Goal: Navigation & Orientation: Find specific page/section

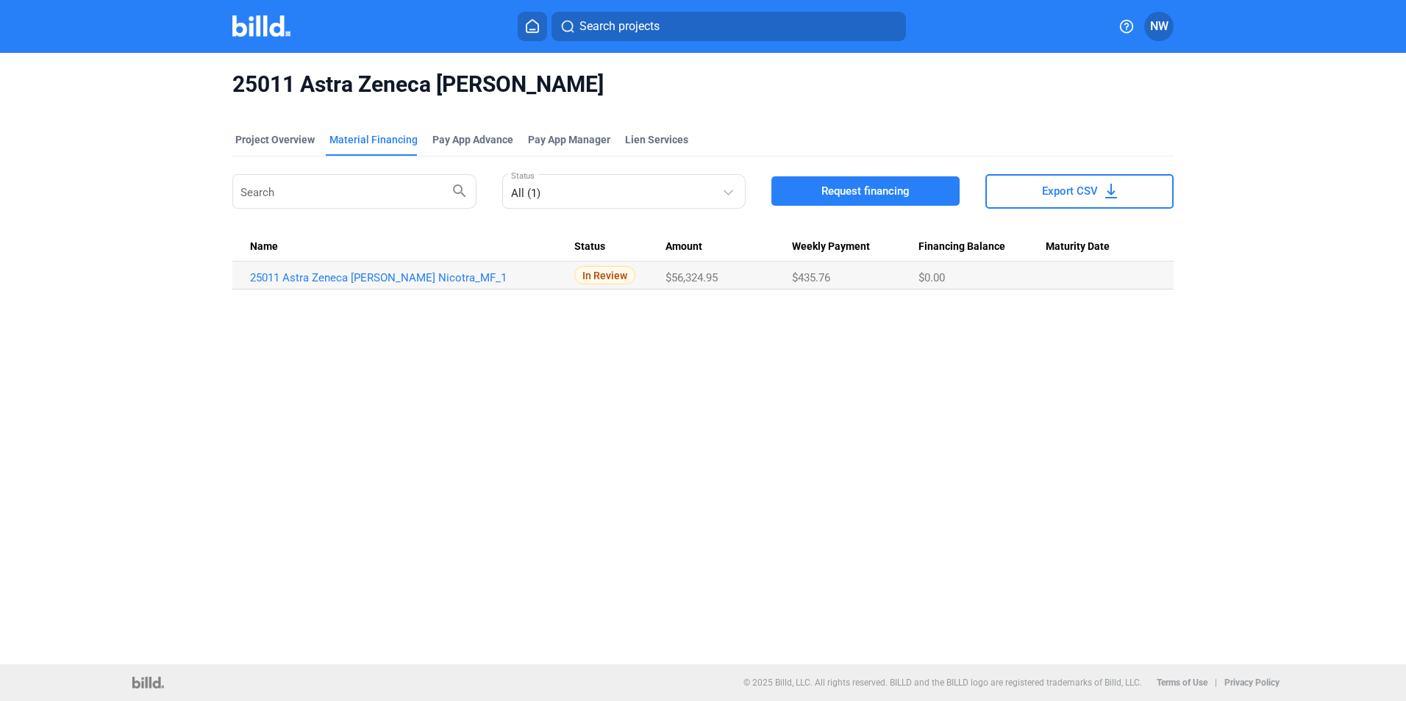
click at [534, 27] on icon at bounding box center [532, 26] width 15 height 14
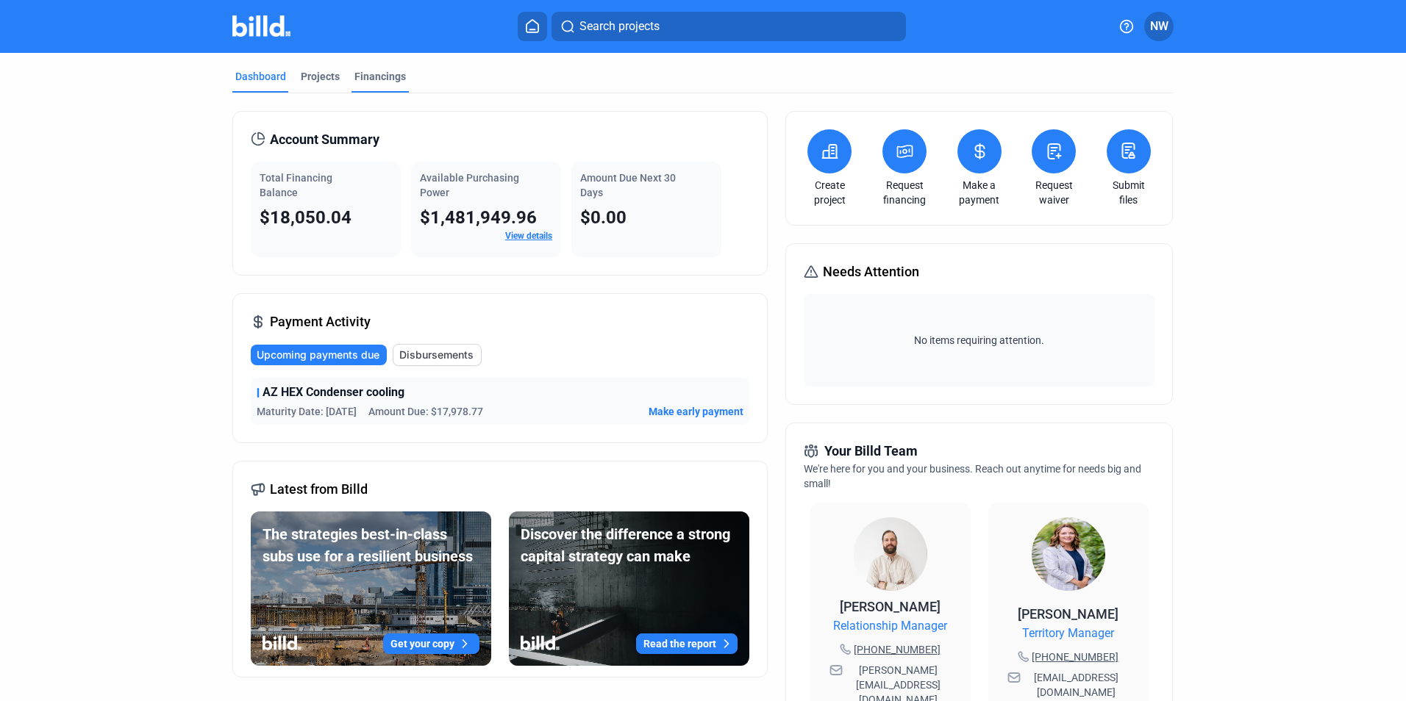
click at [393, 74] on div "Financings" at bounding box center [379, 76] width 51 height 15
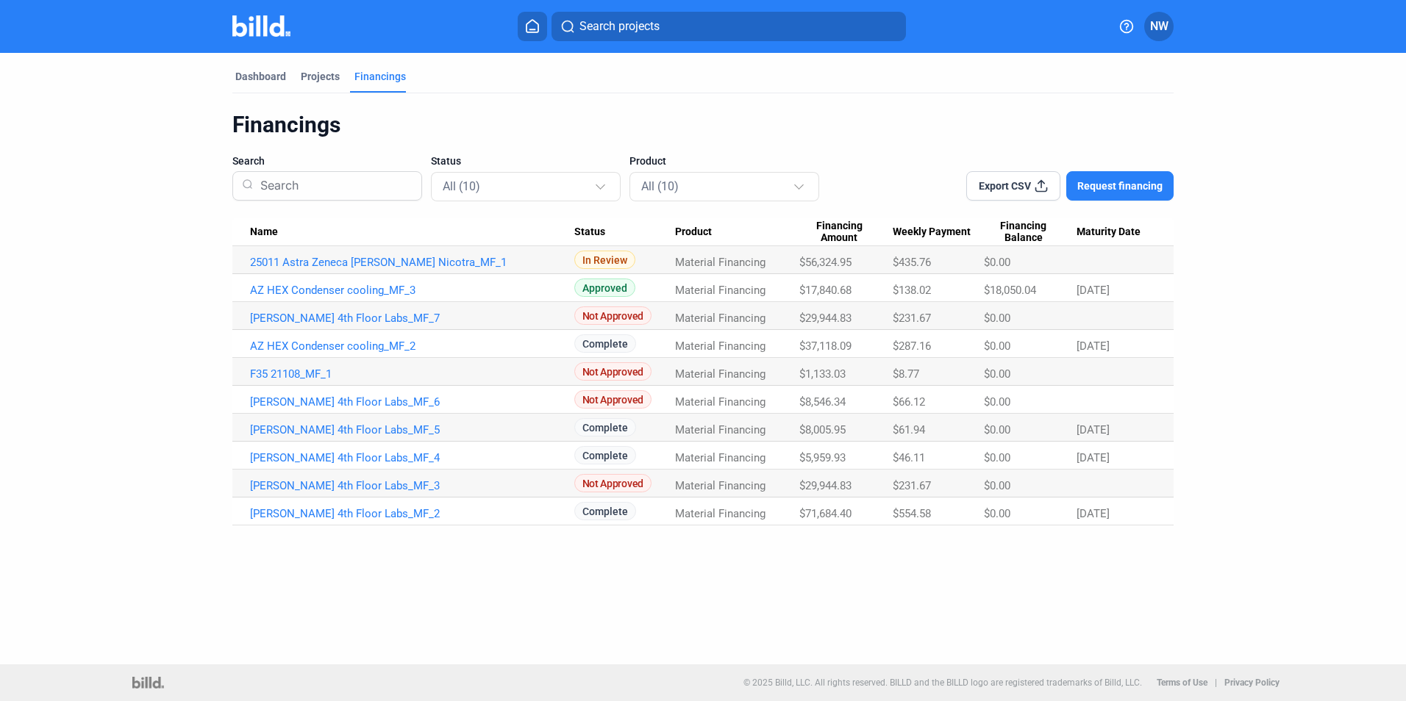
click at [262, 71] on div "Dashboard" at bounding box center [260, 76] width 51 height 15
